Goal: Navigation & Orientation: Find specific page/section

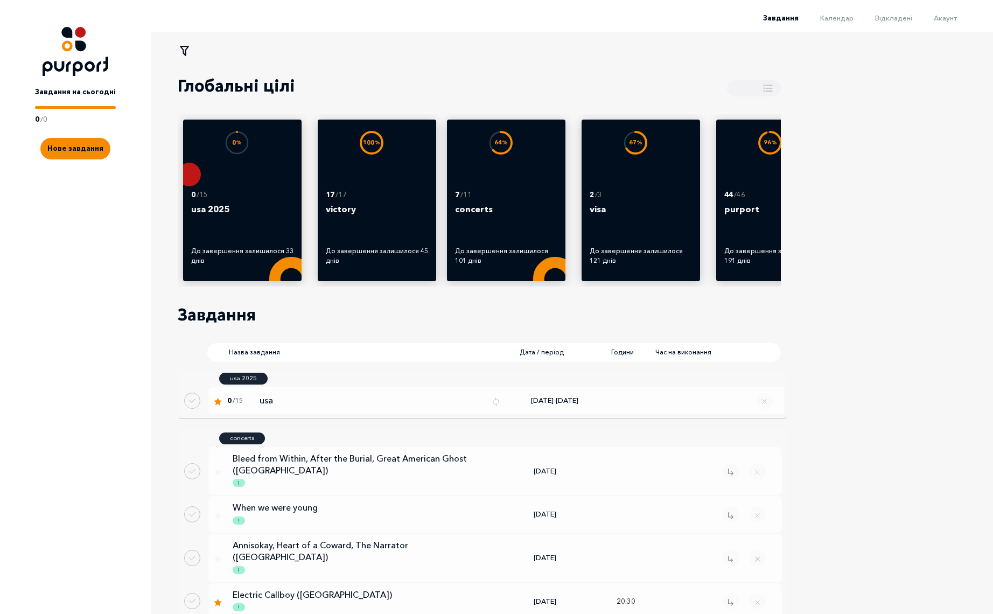
click at [943, 11] on li "Акаунт" at bounding box center [934, 17] width 45 height 13
click at [952, 18] on span "Акаунт" at bounding box center [944, 17] width 23 height 9
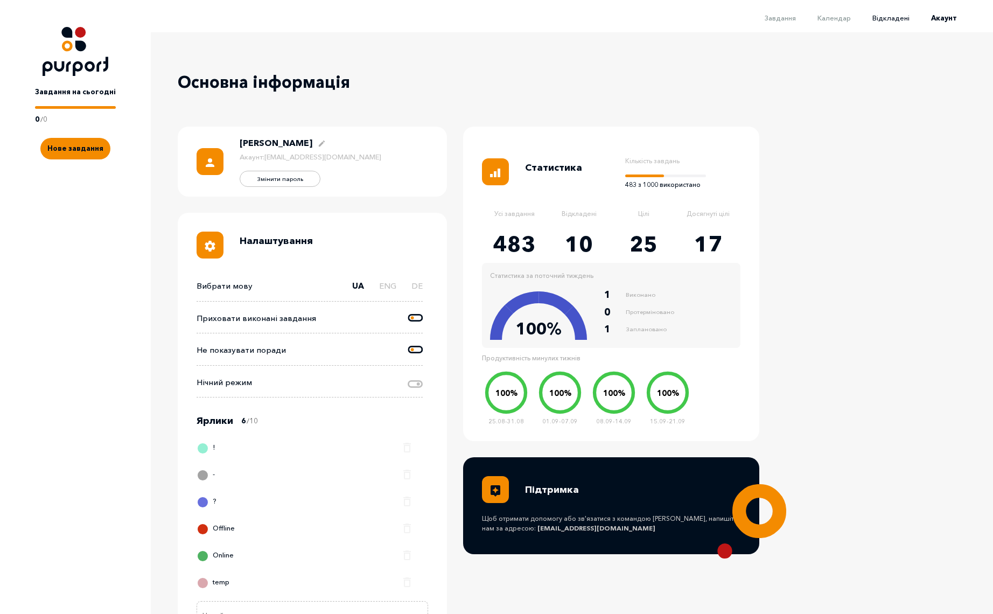
click at [900, 18] on span "Відкладені" at bounding box center [890, 17] width 37 height 9
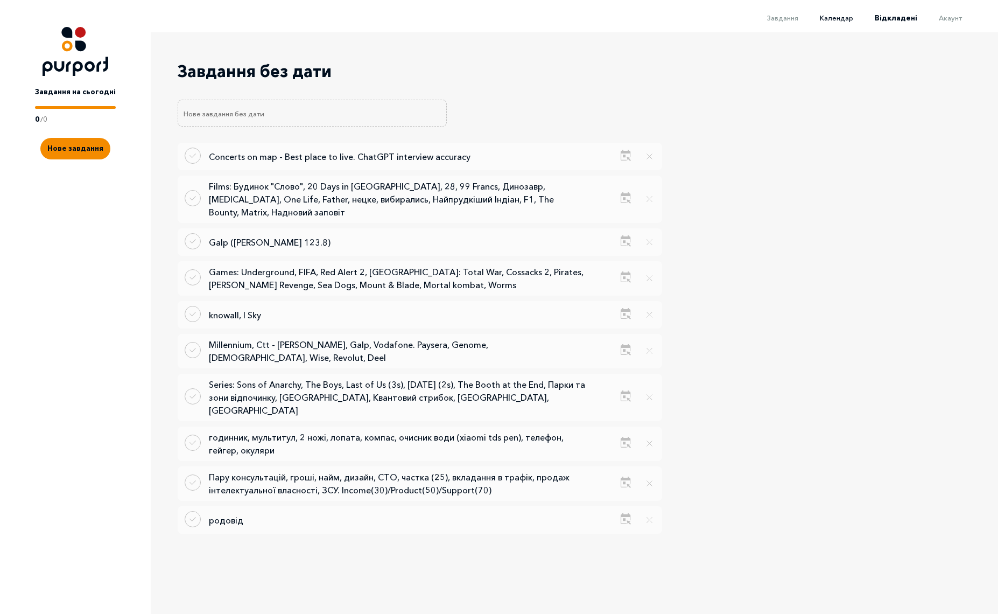
click at [837, 18] on span "Календар" at bounding box center [836, 17] width 33 height 9
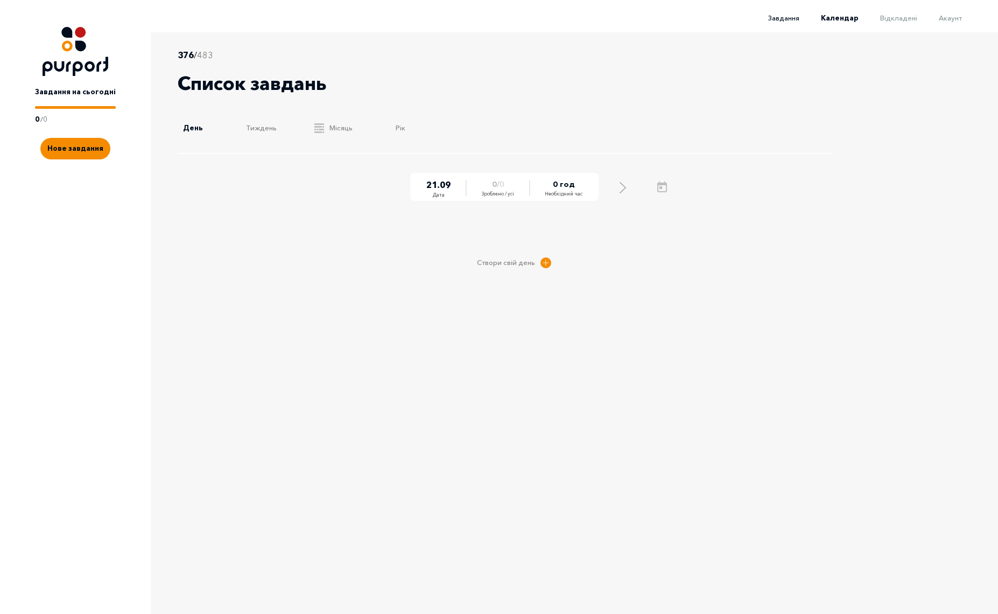
click at [797, 18] on span "Завдання" at bounding box center [783, 17] width 31 height 9
